Goal: Task Accomplishment & Management: Complete application form

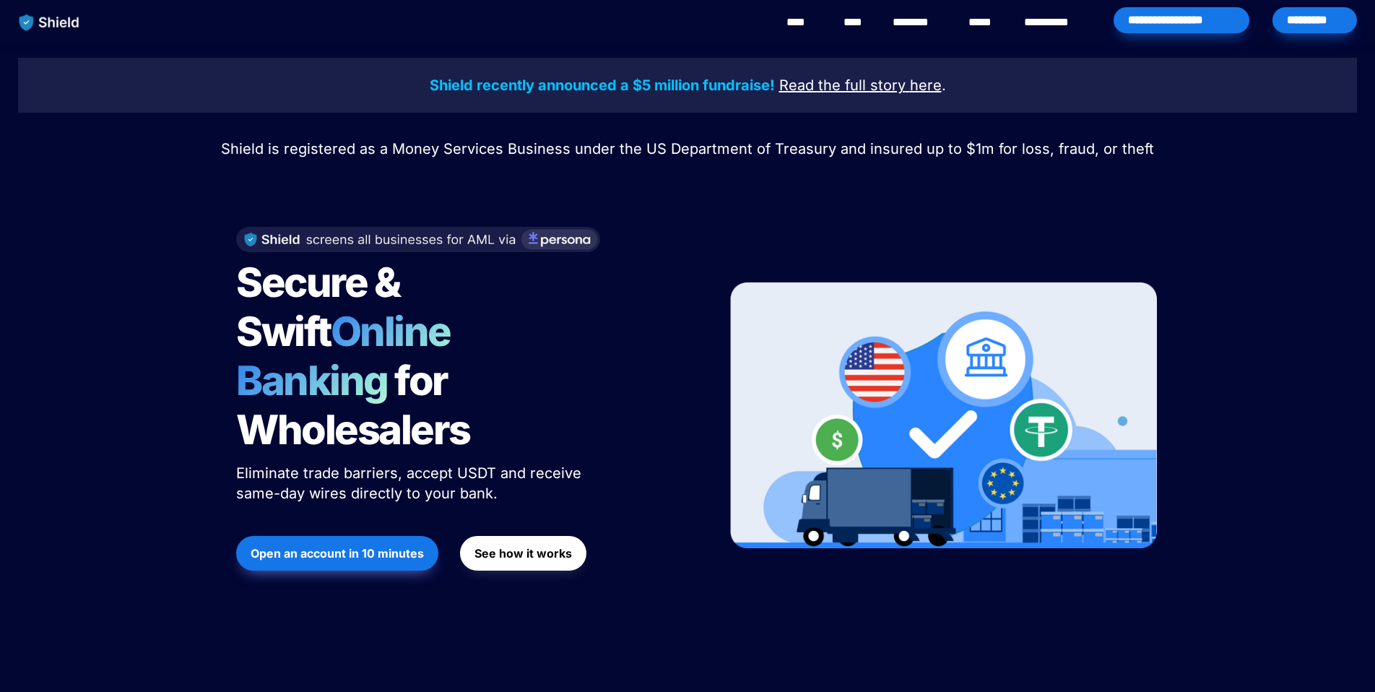
click at [525, 536] on button "See how it works" at bounding box center [523, 553] width 126 height 35
click at [408, 546] on strong "Open an account in 10 minutes" at bounding box center [337, 553] width 173 height 14
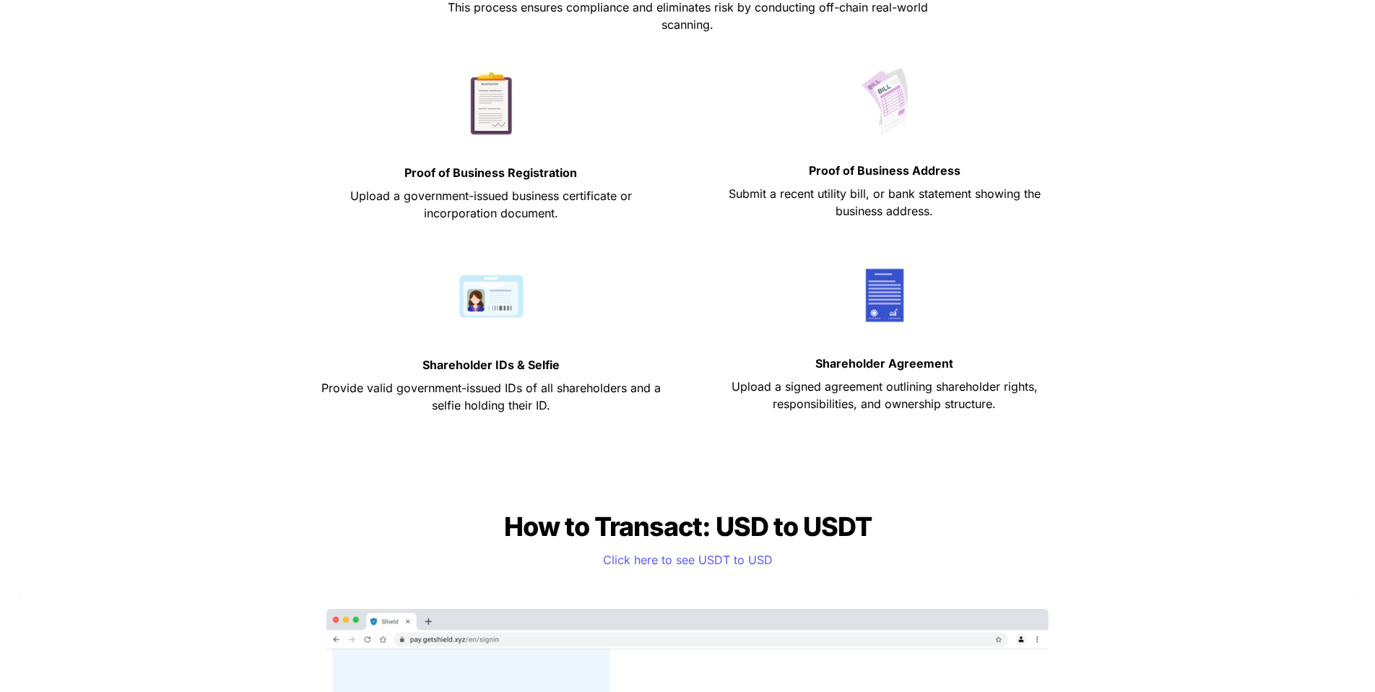
scroll to position [752, 0]
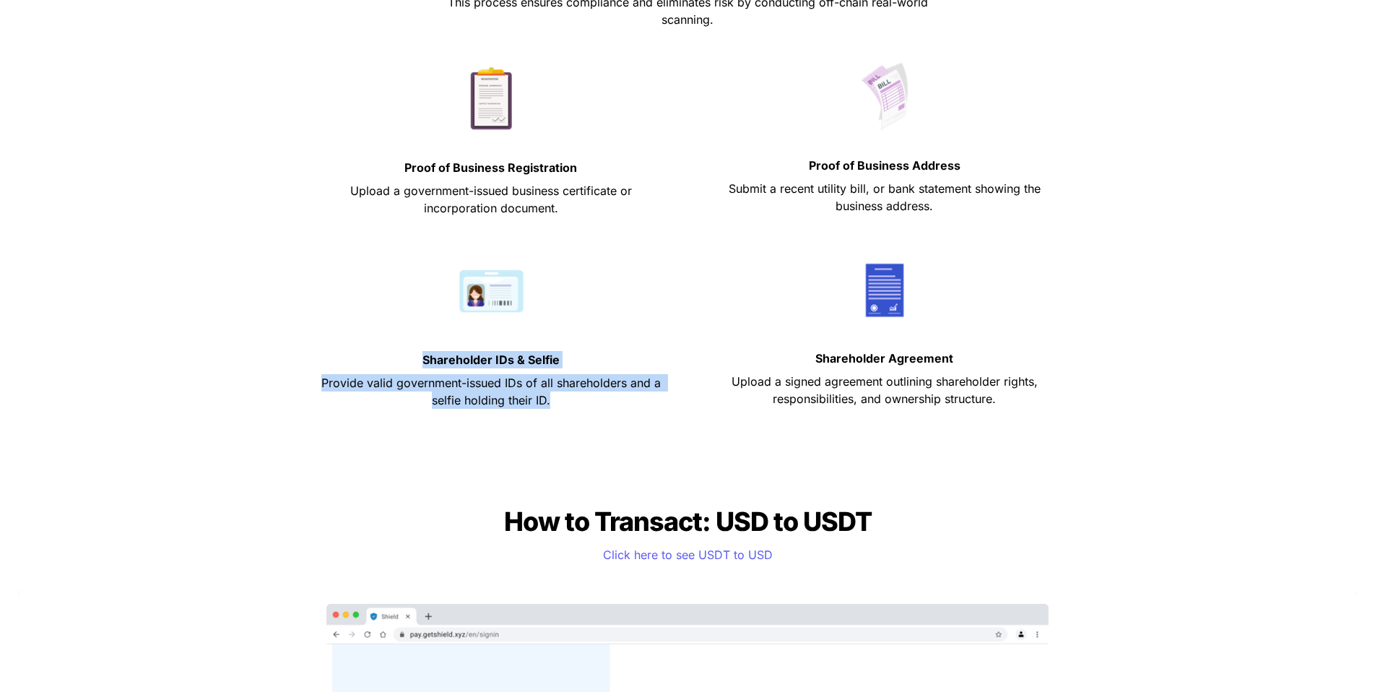
drag, startPoint x: 426, startPoint y: 355, endPoint x: 589, endPoint y: 405, distance: 170.9
click at [589, 405] on div "Shareholder IDs & Selfie Provide valid government-issued IDs of all shareholder…" at bounding box center [491, 346] width 372 height 192
click at [589, 405] on p "Provide valid government-issued IDs of all shareholders and a selfie holding th…" at bounding box center [491, 391] width 358 height 40
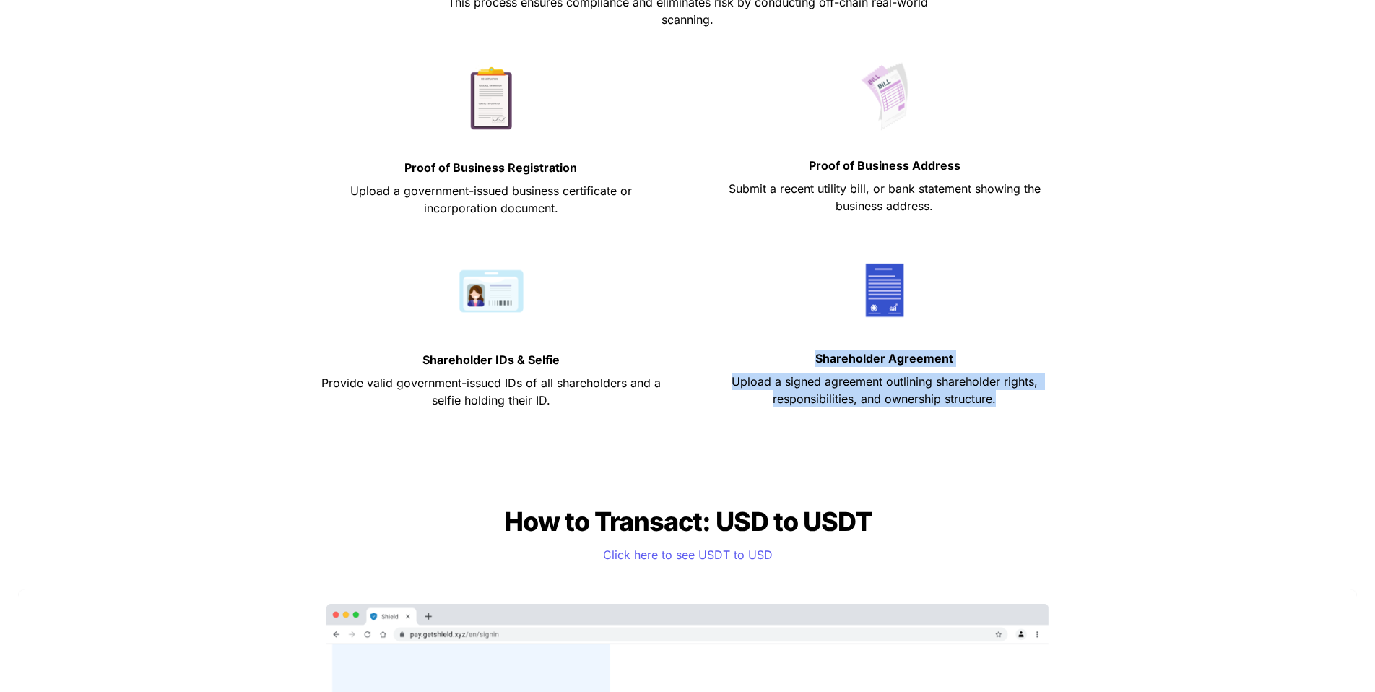
drag, startPoint x: 820, startPoint y: 360, endPoint x: 998, endPoint y: 397, distance: 181.6
click at [998, 397] on div "Shareholder Agreement Upload a signed agreement outlining shareholder rights, r…" at bounding box center [884, 346] width 372 height 192
click at [998, 397] on p "Upload a signed agreement outlining shareholder rights, responsibilities, and o…" at bounding box center [885, 390] width 358 height 40
drag, startPoint x: 998, startPoint y: 397, endPoint x: 826, endPoint y: 352, distance: 177.6
click at [826, 352] on div "Shareholder Agreement Upload a signed agreement outlining shareholder rights, r…" at bounding box center [884, 346] width 372 height 192
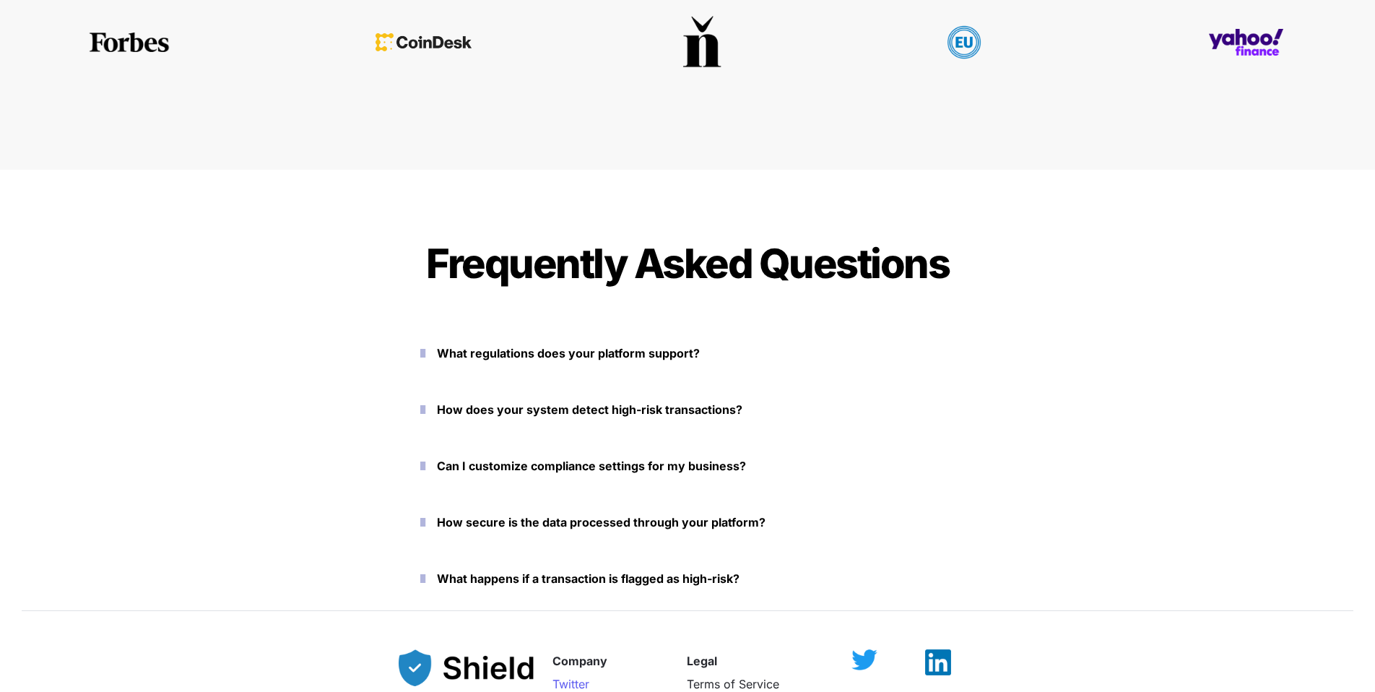
scroll to position [6370, 0]
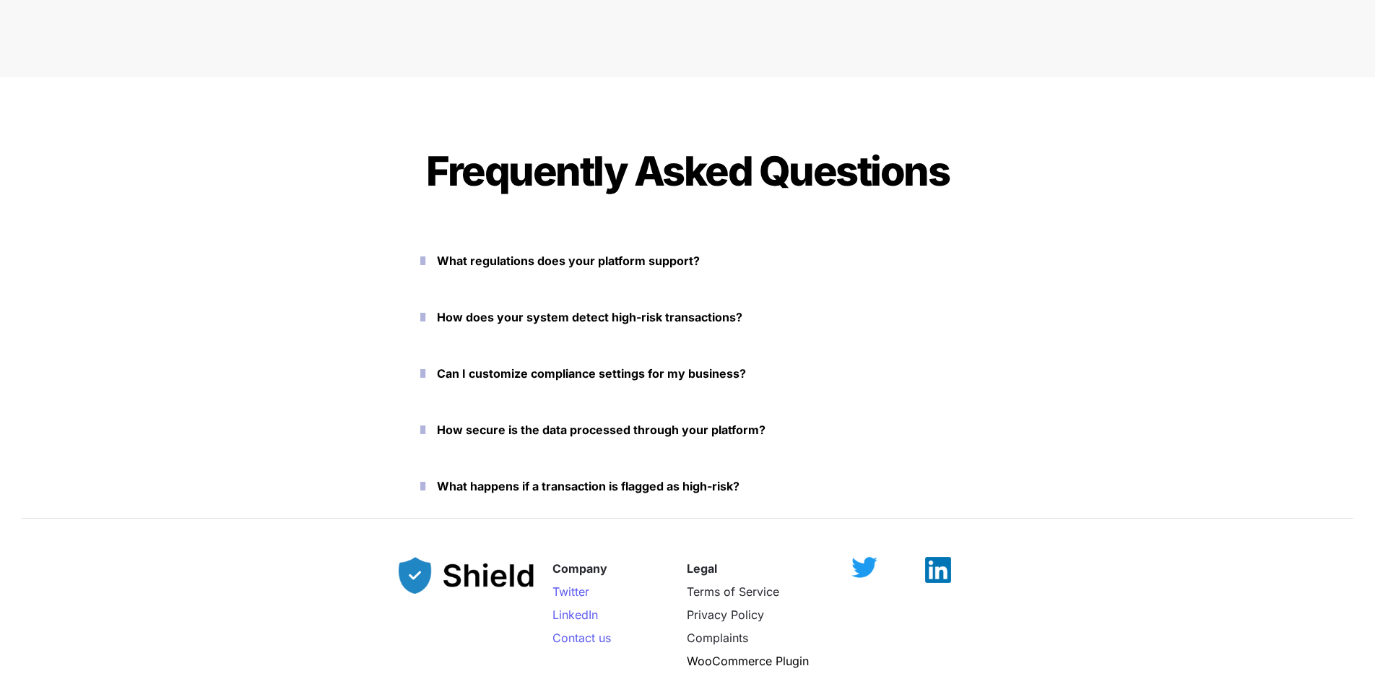
click at [425, 319] on icon "button" at bounding box center [422, 316] width 5 height 17
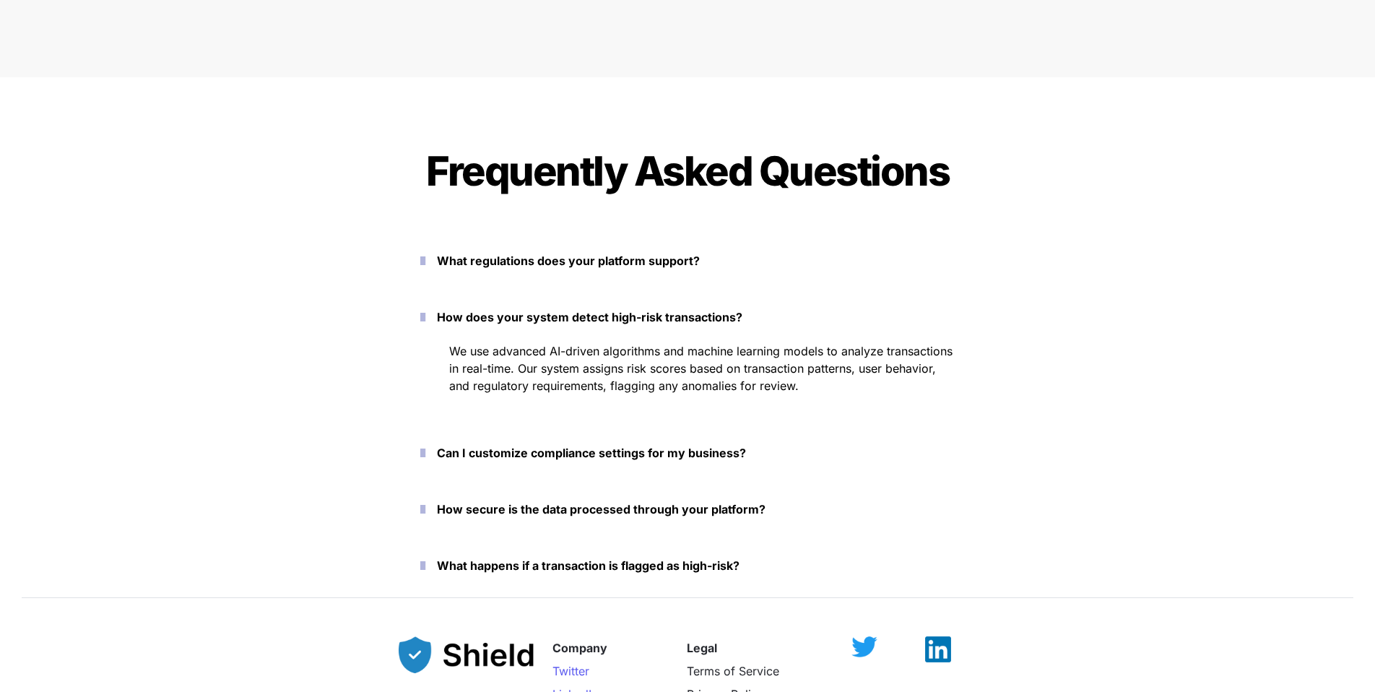
click at [425, 319] on icon "button" at bounding box center [422, 316] width 5 height 17
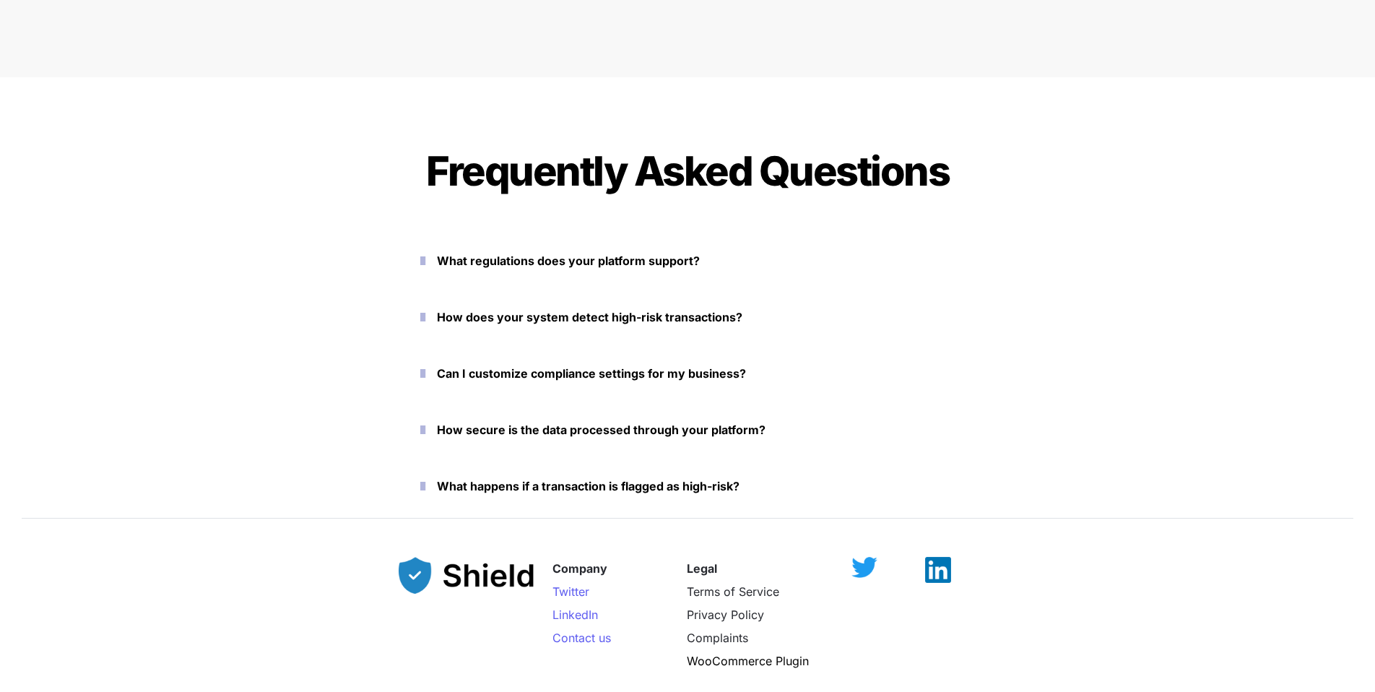
click at [425, 319] on icon "button" at bounding box center [422, 316] width 5 height 17
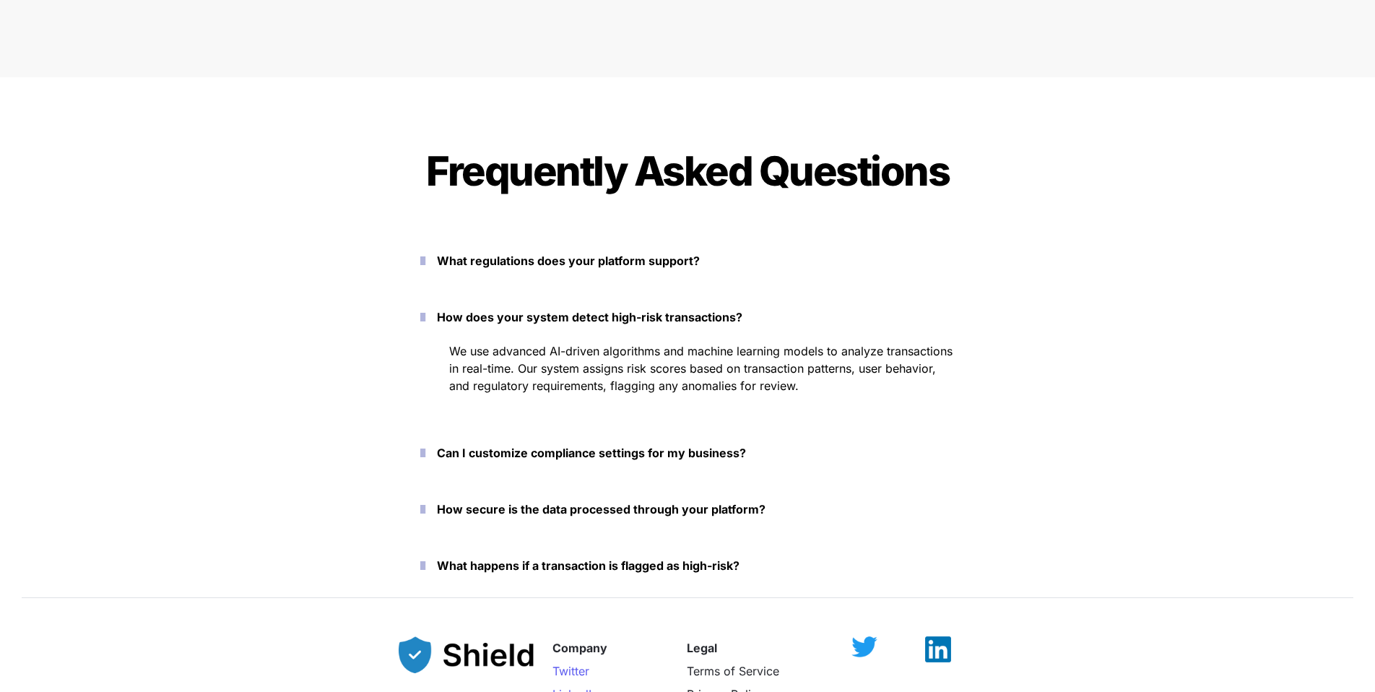
click at [425, 319] on icon "button" at bounding box center [422, 316] width 5 height 17
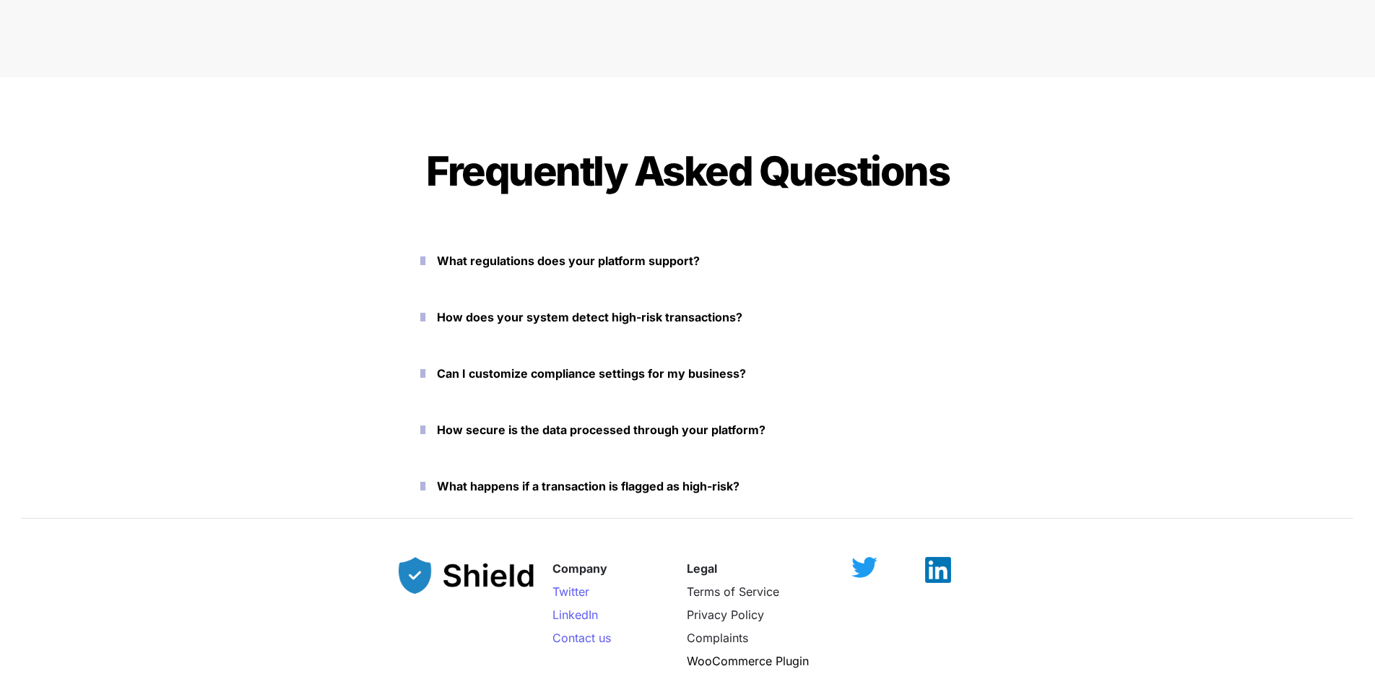
click at [425, 373] on icon "button" at bounding box center [422, 373] width 5 height 17
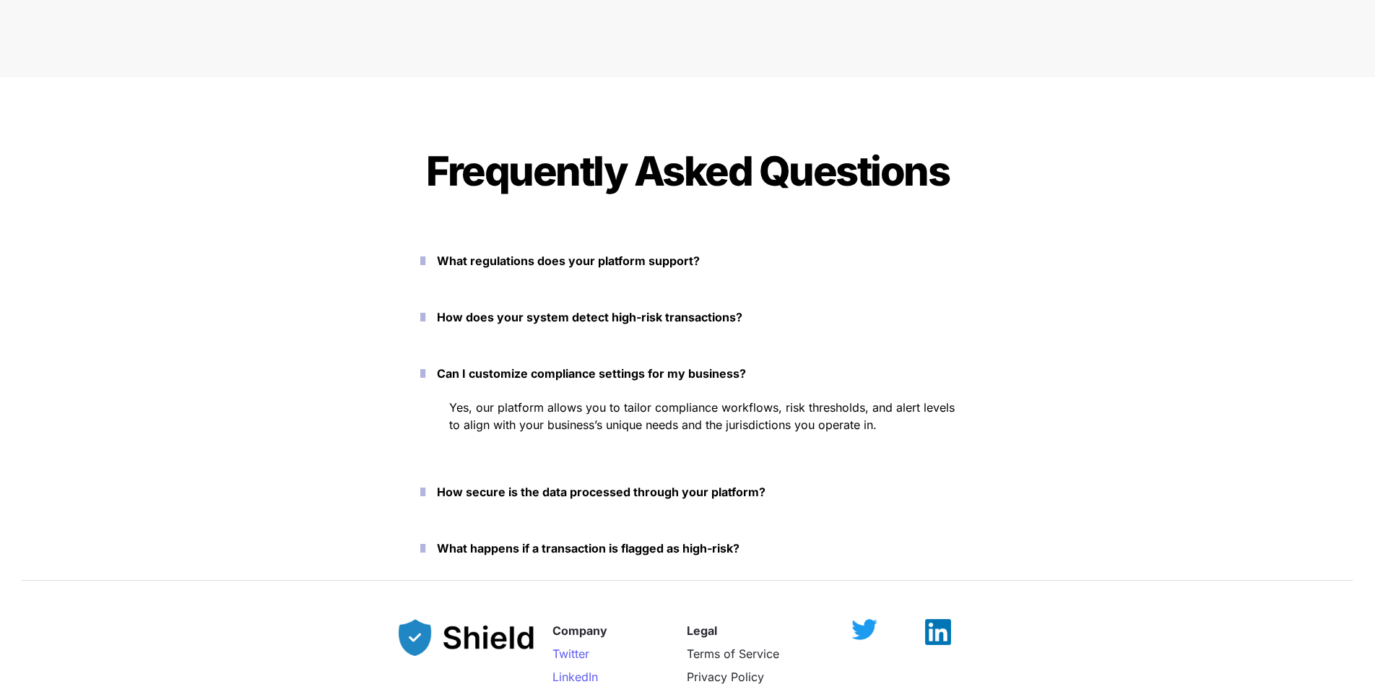
click at [425, 373] on icon "button" at bounding box center [422, 373] width 5 height 17
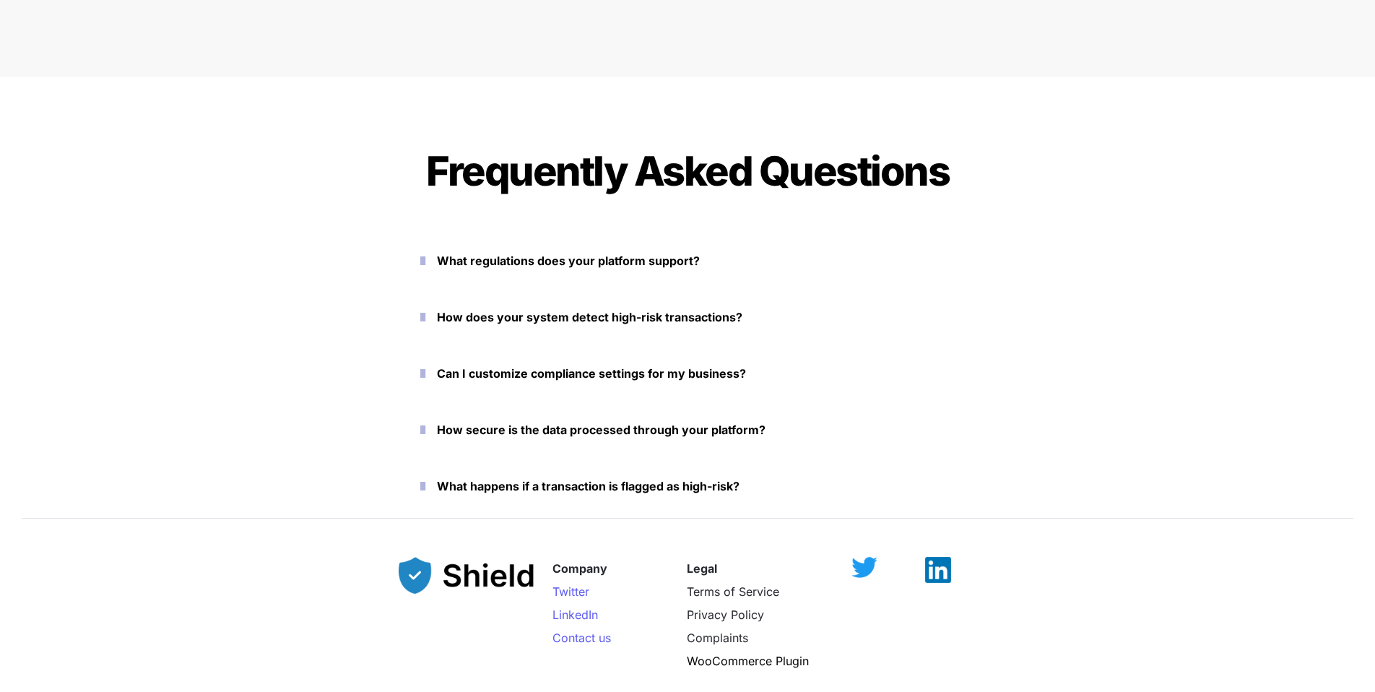
click at [425, 427] on icon "button" at bounding box center [422, 429] width 5 height 17
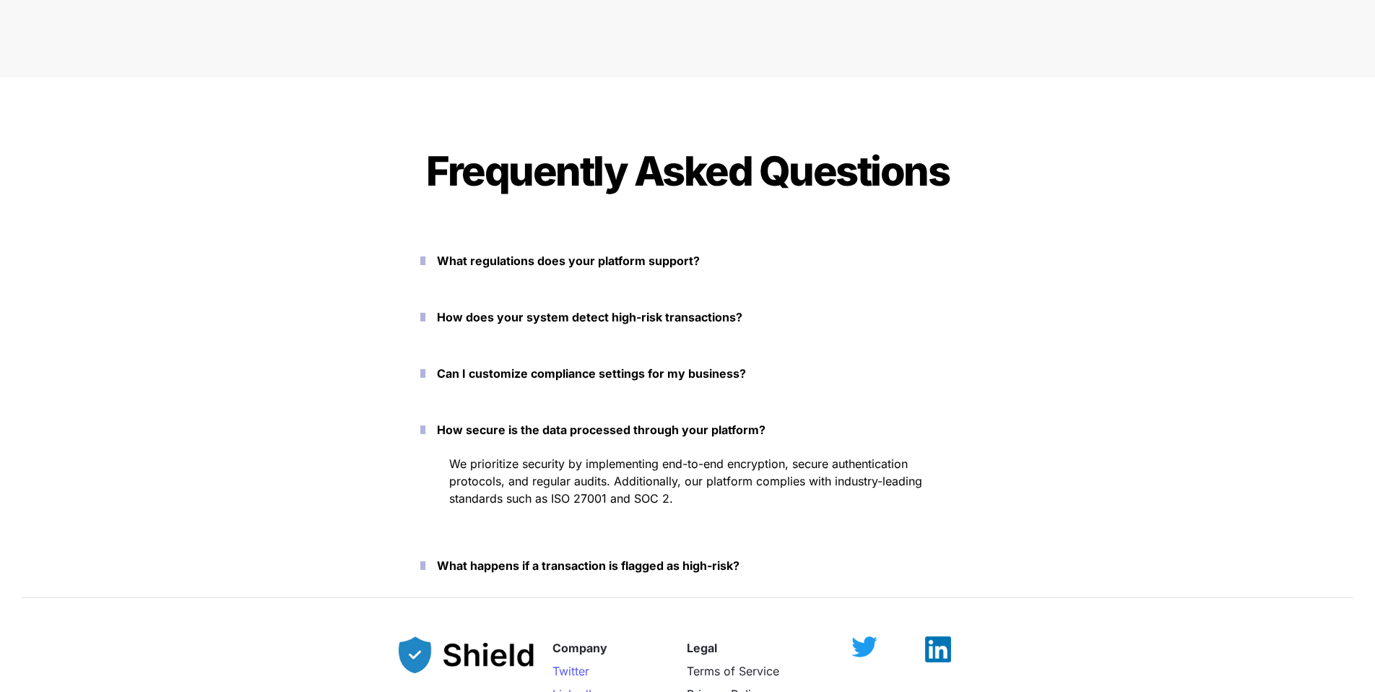
click at [425, 427] on icon "button" at bounding box center [422, 429] width 5 height 17
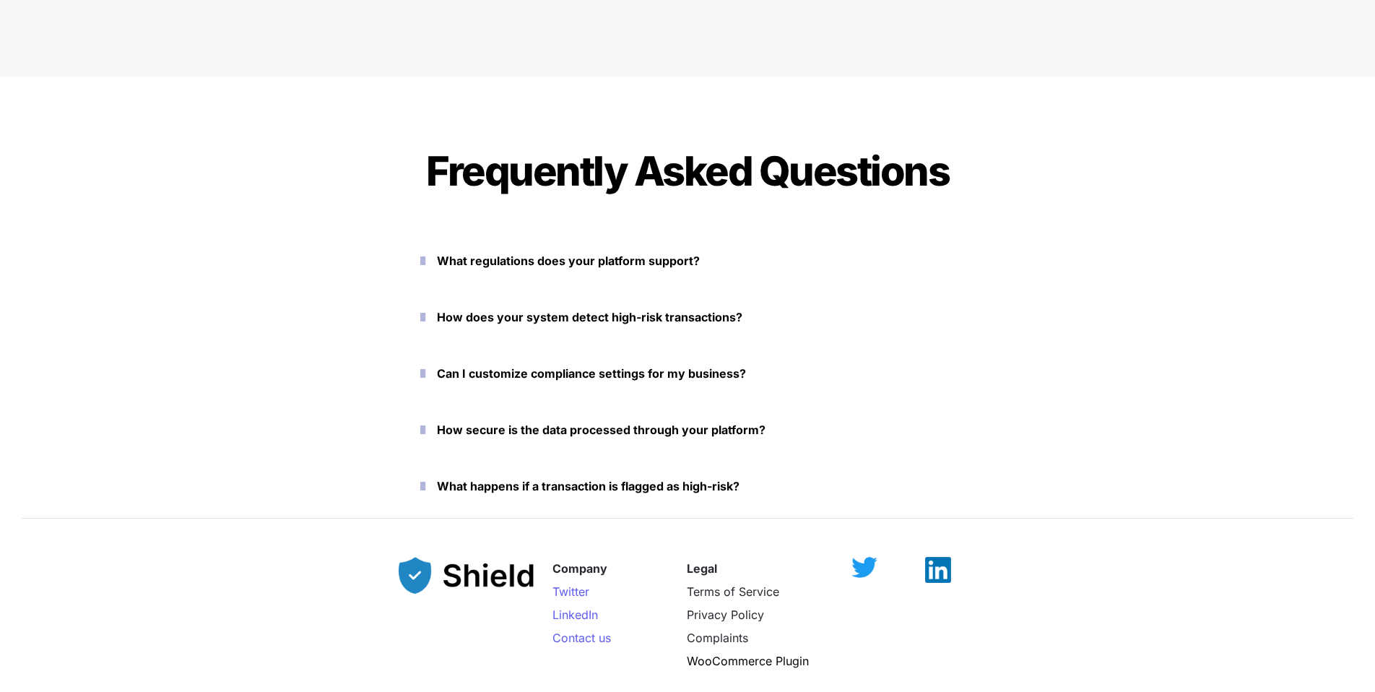
click at [433, 475] on button "What happens if a transaction is flagged as high-risk?" at bounding box center [688, 486] width 578 height 45
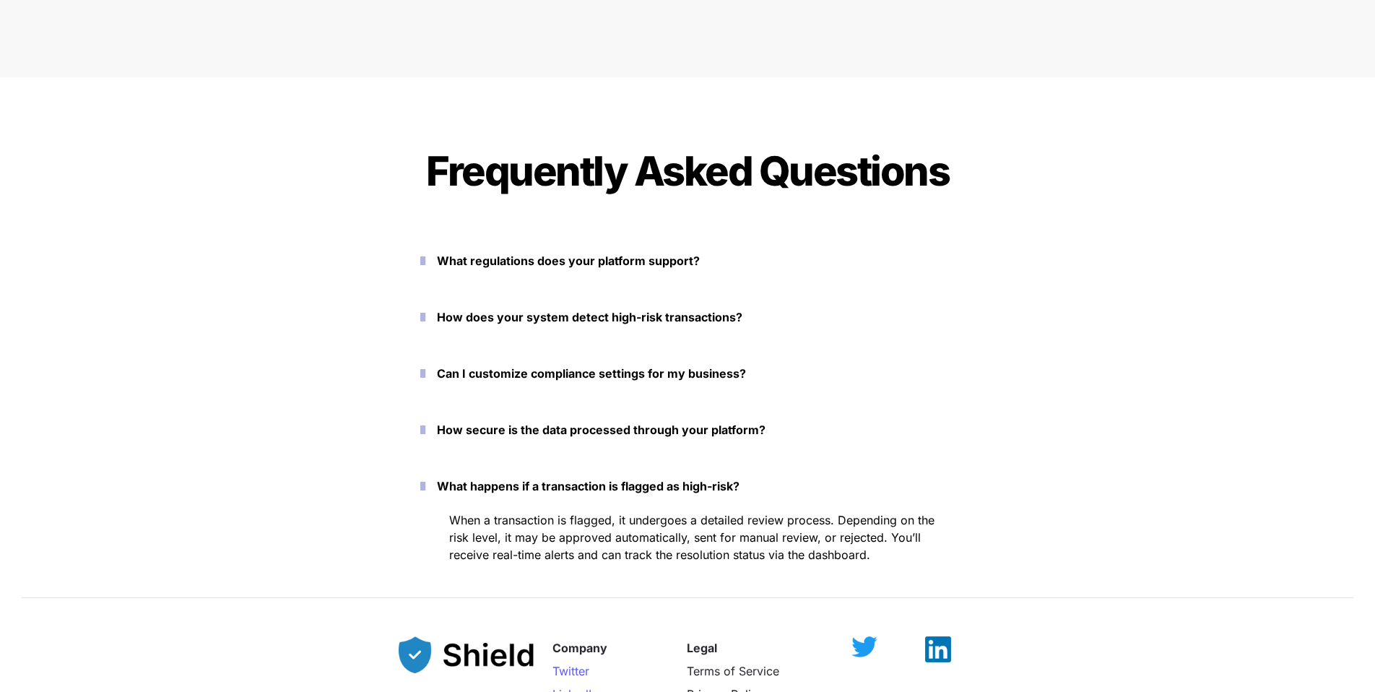
click at [425, 485] on icon "button" at bounding box center [422, 485] width 5 height 17
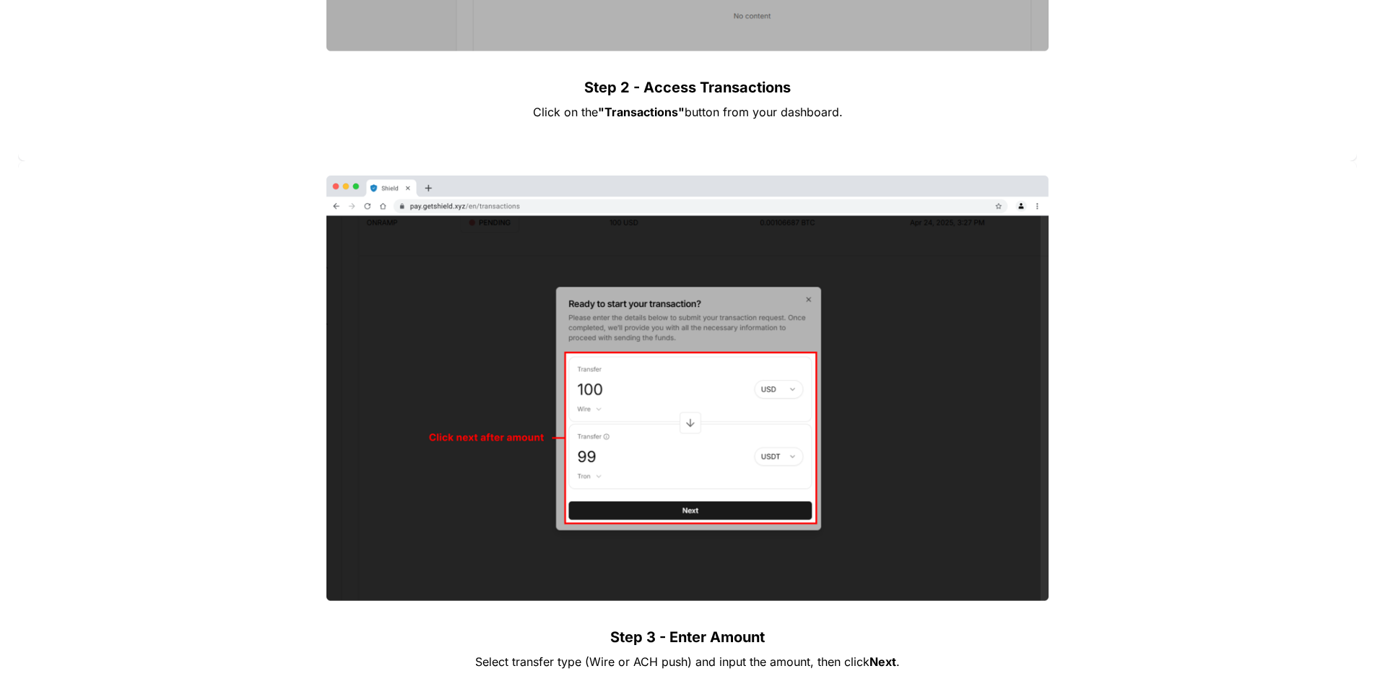
scroll to position [2343, 0]
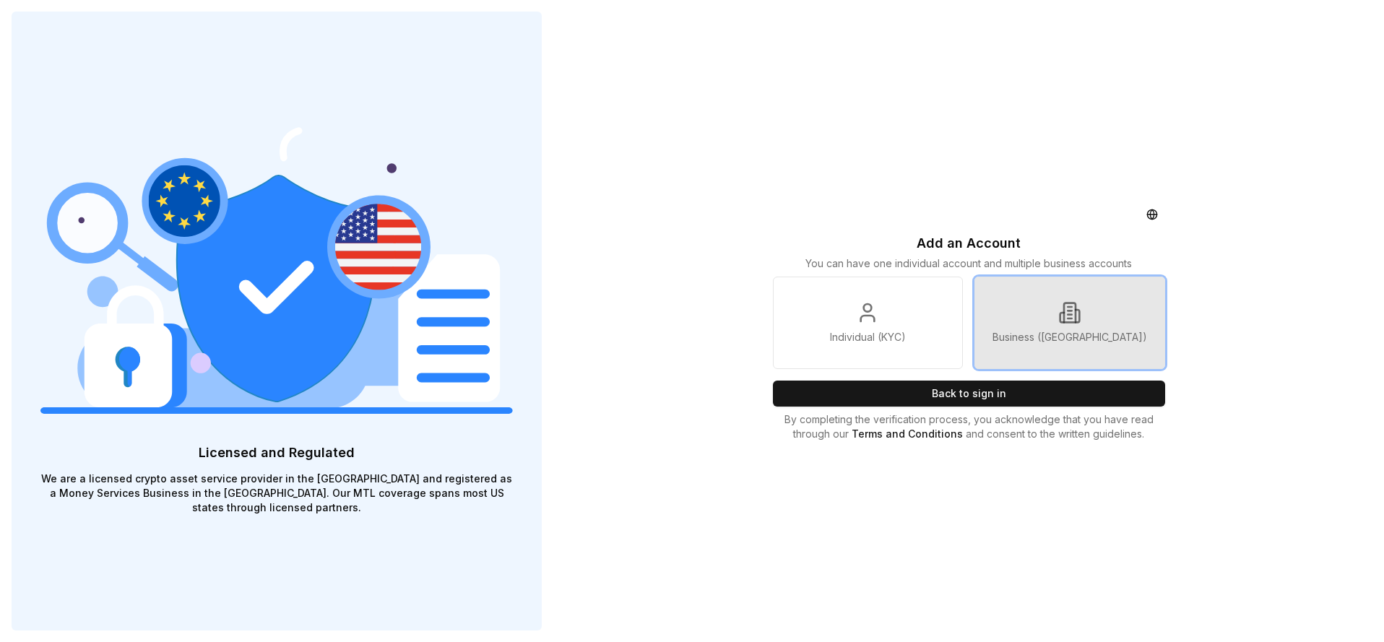
click at [1012, 308] on link "Business ([GEOGRAPHIC_DATA])" at bounding box center [1069, 323] width 190 height 92
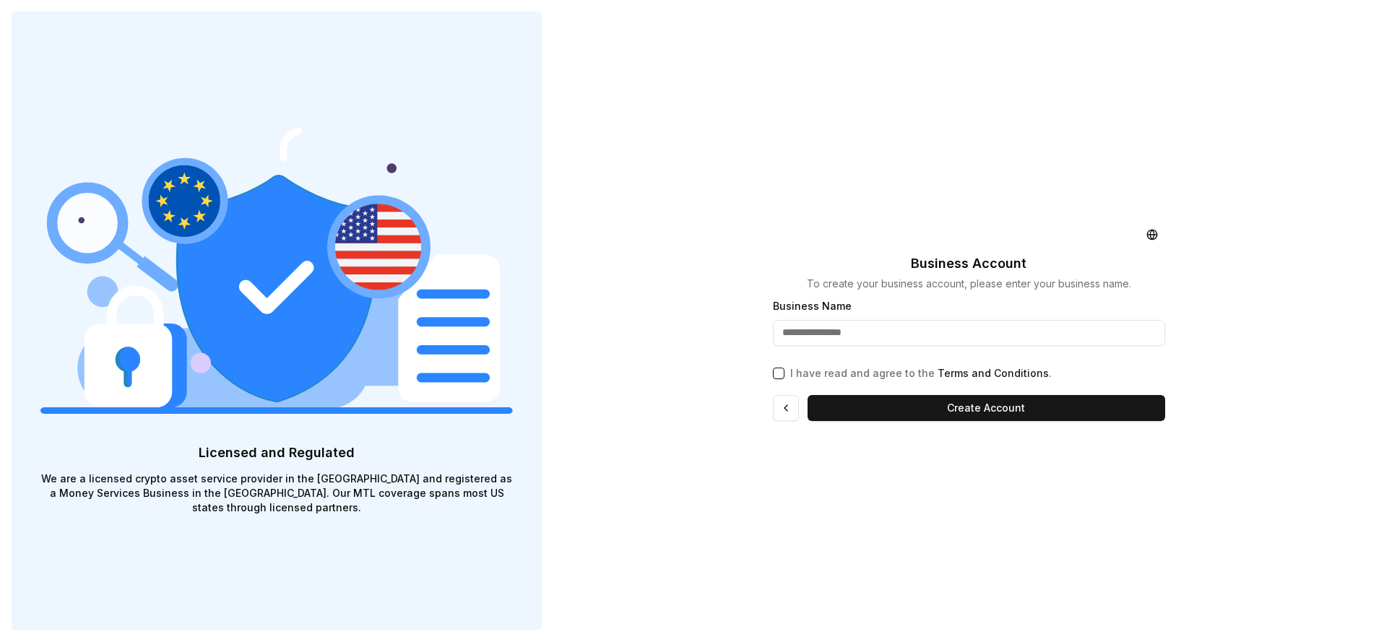
click at [993, 321] on input "Business Name" at bounding box center [969, 333] width 392 height 26
type input "*"
type input "**********"
drag, startPoint x: 781, startPoint y: 371, endPoint x: 804, endPoint y: 371, distance: 23.1
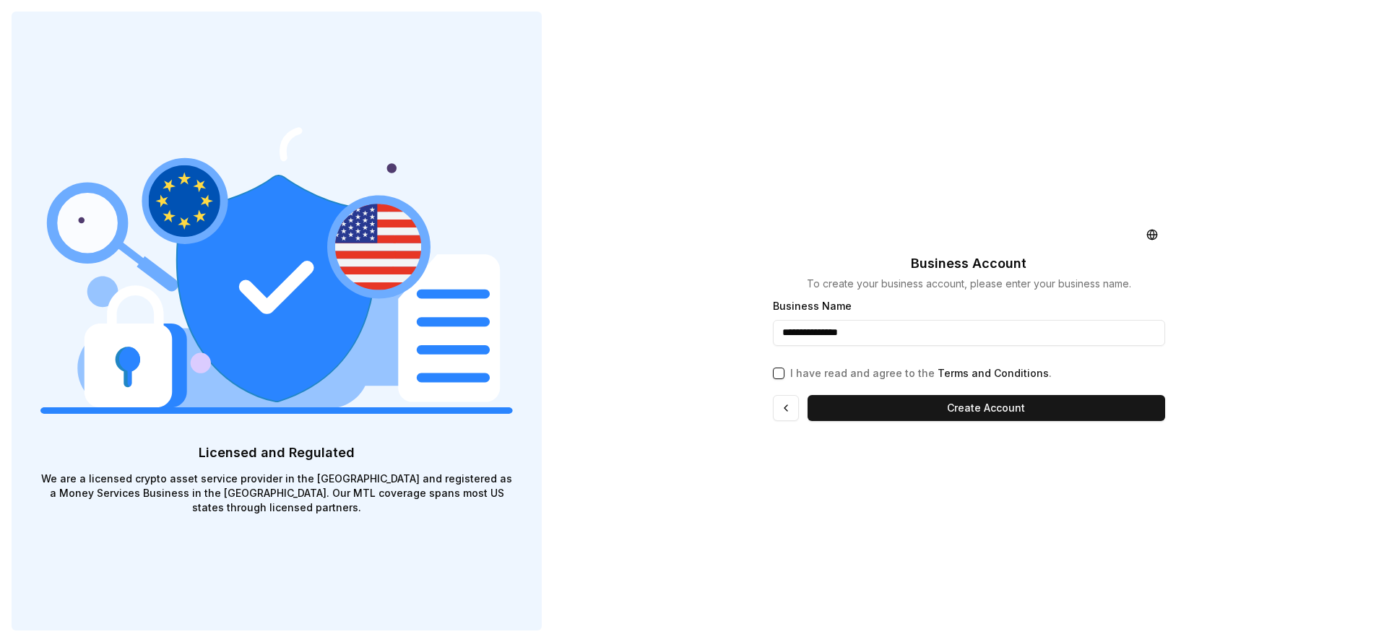
click at [781, 371] on button "I have read and agree to the Terms and Conditions ." at bounding box center [779, 374] width 12 height 12
click at [974, 414] on button "Create Account" at bounding box center [986, 408] width 358 height 26
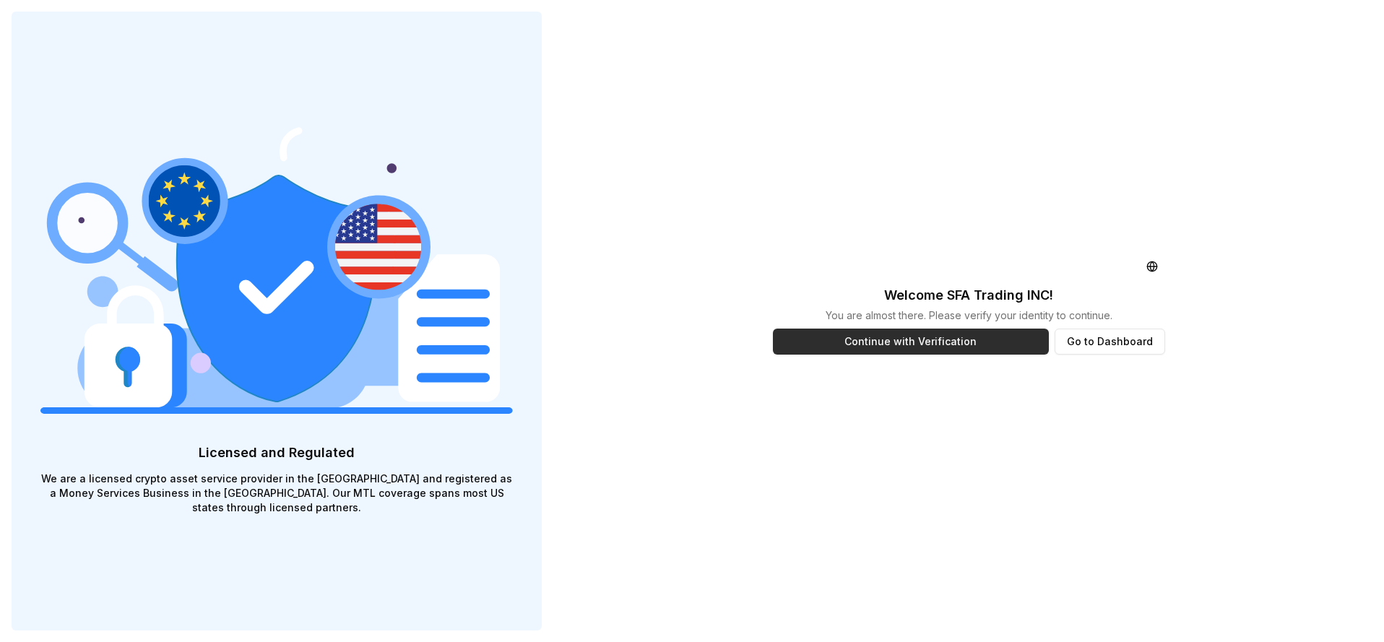
click at [982, 339] on button "Continue with Verification" at bounding box center [911, 342] width 276 height 26
